Goal: Task Accomplishment & Management: Use online tool/utility

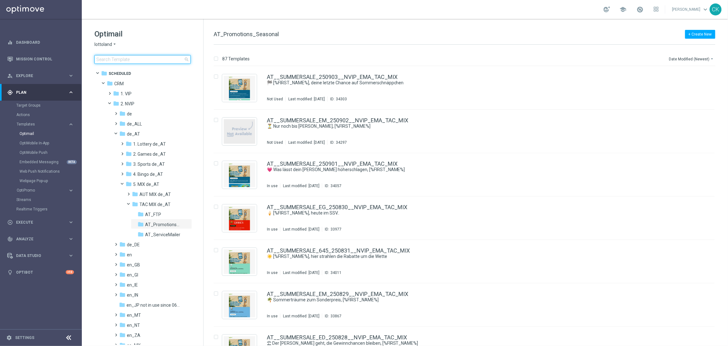
click at [119, 62] on input at bounding box center [142, 59] width 96 height 9
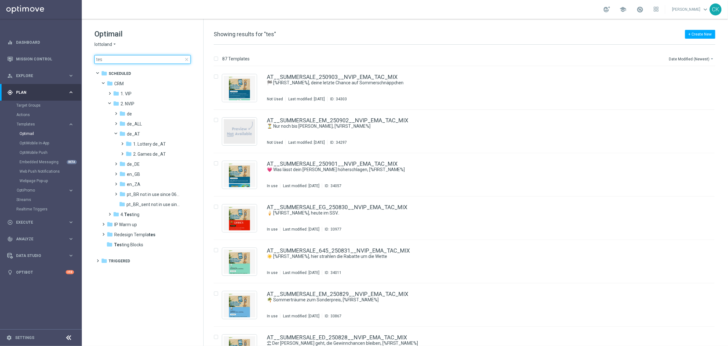
type input "test"
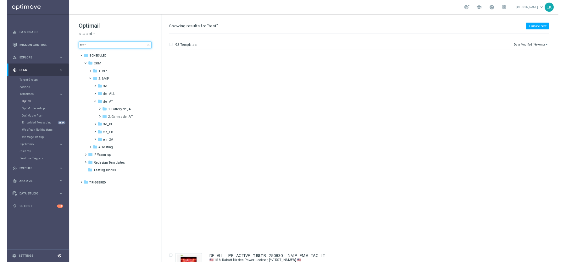
scroll to position [284, 0]
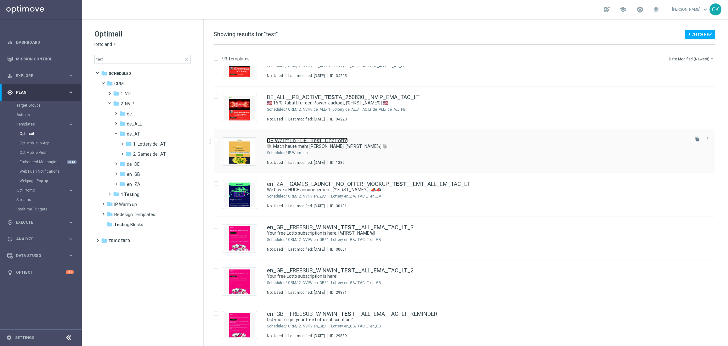
click at [290, 139] on link "DE Warmup - DE_ Test _Charlotte" at bounding box center [307, 141] width 81 height 6
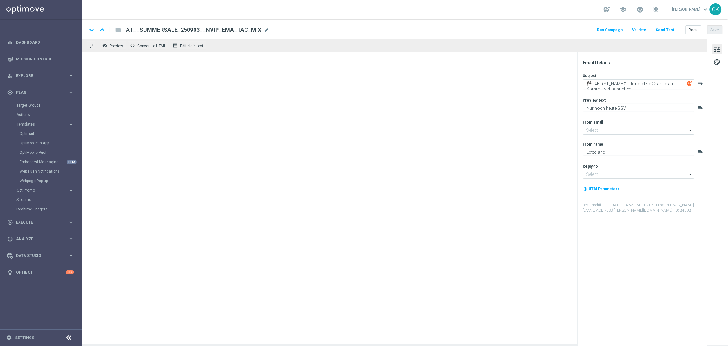
type input "[EMAIL_ADDRESS][DOMAIN_NAME]"
type textarea "🐘 Mach heute mehr [PERSON_NAME], [%FIRST_NAME%] 🐘"
type textarea "Der doppelte EuroJackpot GRATIS."
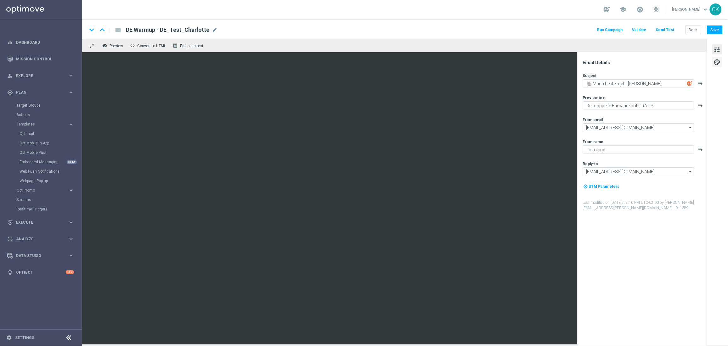
click at [719, 66] on span "palette" at bounding box center [717, 62] width 7 height 8
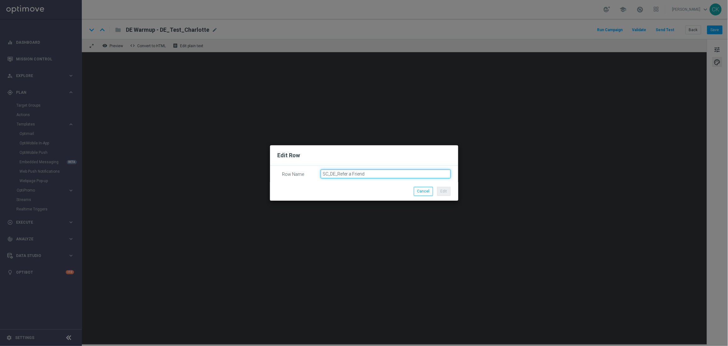
drag, startPoint x: 383, startPoint y: 174, endPoint x: 308, endPoint y: 173, distance: 74.9
click at [308, 170] on div "Row Name SC_DE_Refer a Friend" at bounding box center [364, 170] width 173 height 0
click at [428, 193] on button "Cancel" at bounding box center [423, 191] width 19 height 9
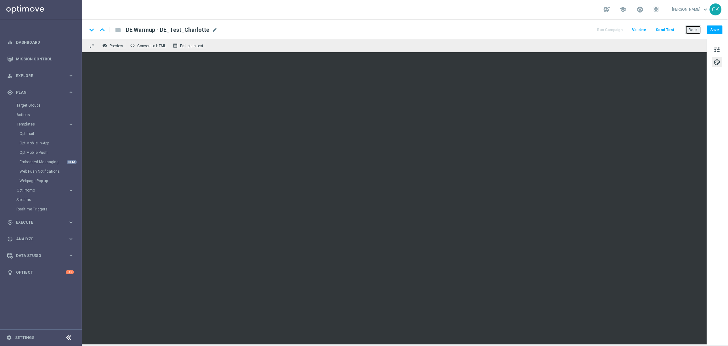
click at [696, 26] on button "Back" at bounding box center [693, 29] width 16 height 9
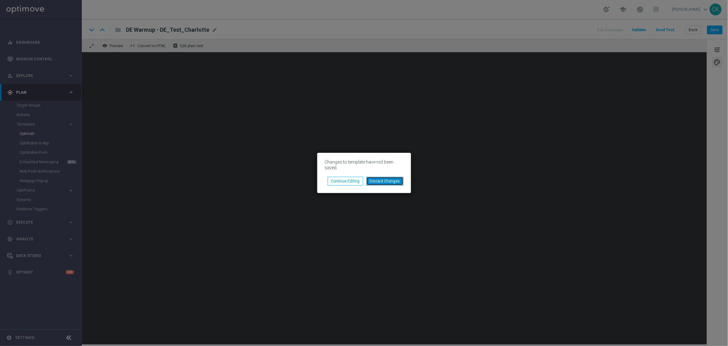
click at [403, 177] on button "Discard Changes" at bounding box center [384, 181] width 37 height 9
